Goal: Information Seeking & Learning: Learn about a topic

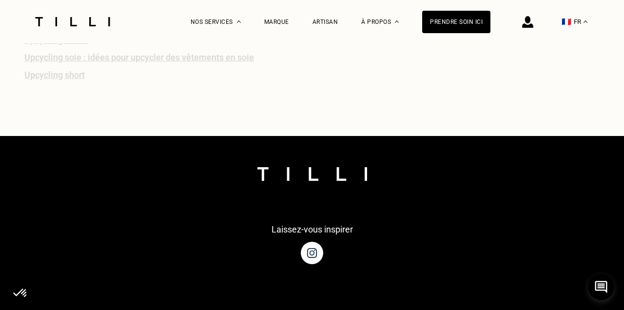
scroll to position [2113, 0]
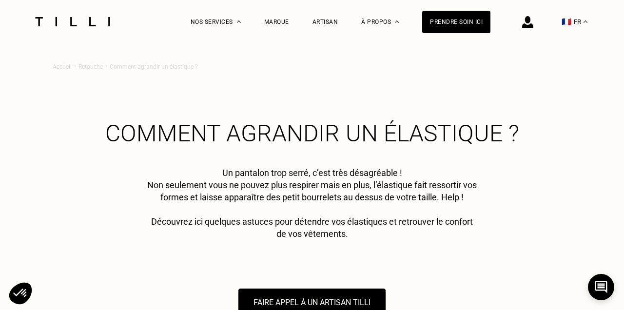
scroll to position [2113, 0]
